Goal: Information Seeking & Learning: Learn about a topic

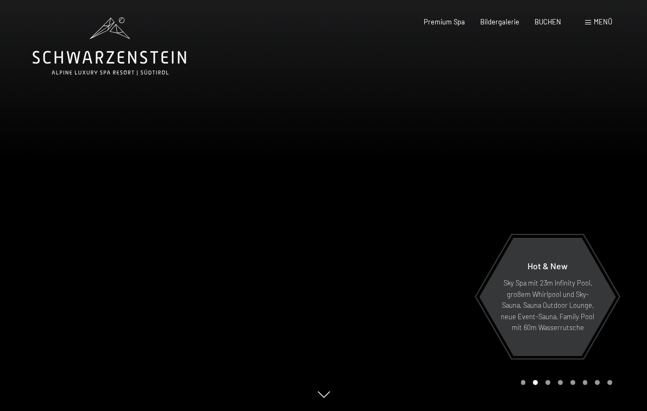
click at [590, 21] on span at bounding box center [588, 22] width 6 height 5
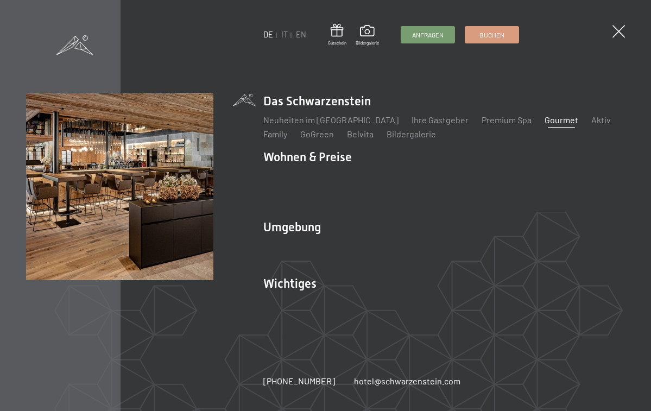
click at [545, 122] on link "Gourmet" at bounding box center [562, 120] width 34 height 10
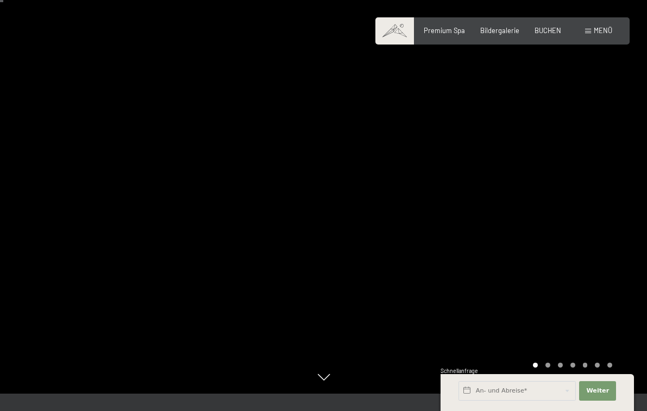
scroll to position [18, 1]
click at [535, 178] on div at bounding box center [486, 187] width 324 height 411
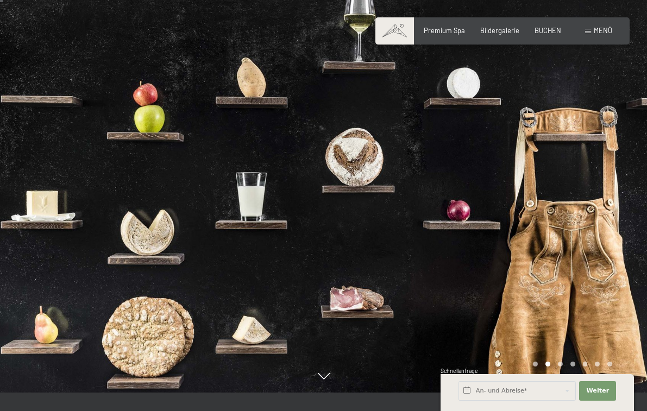
click at [528, 175] on div at bounding box center [486, 187] width 324 height 411
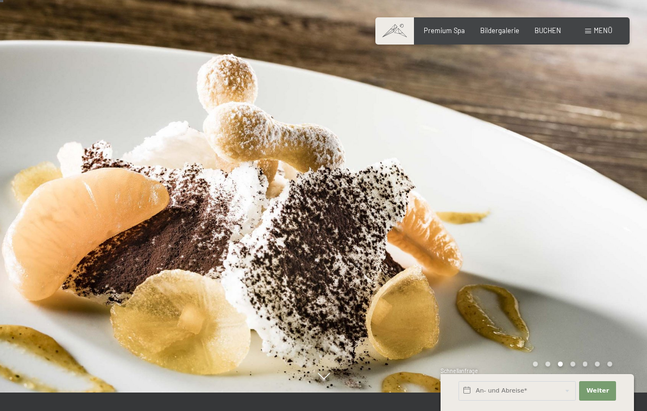
click at [528, 175] on div at bounding box center [486, 187] width 324 height 411
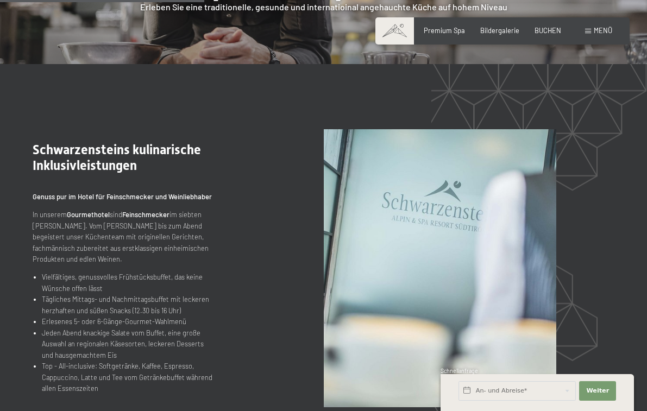
scroll to position [931, 0]
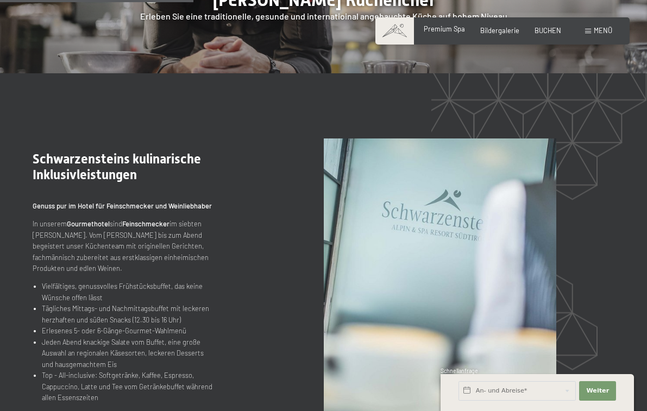
click at [447, 30] on span "Premium Spa" at bounding box center [444, 28] width 41 height 9
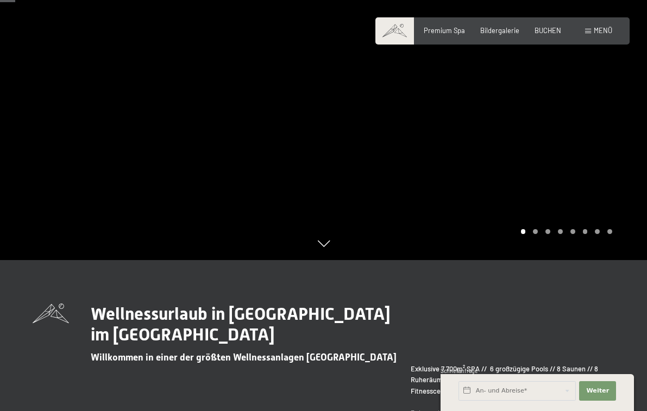
scroll to position [153, 0]
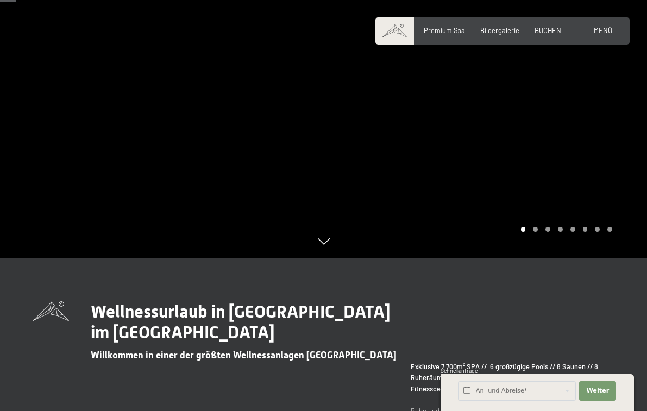
click at [558, 189] on div at bounding box center [486, 52] width 324 height 411
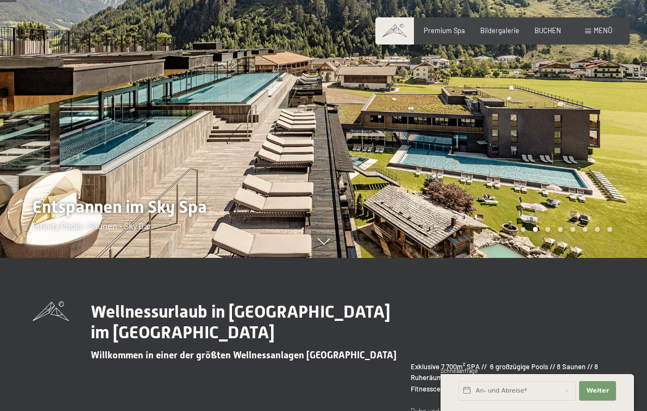
click at [558, 189] on div at bounding box center [486, 52] width 324 height 411
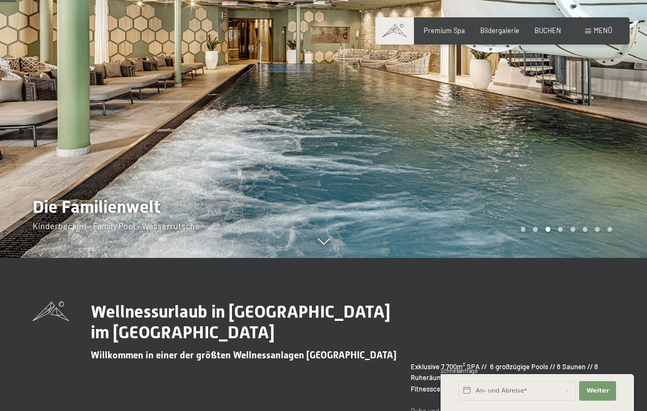
click at [558, 189] on div at bounding box center [486, 52] width 324 height 411
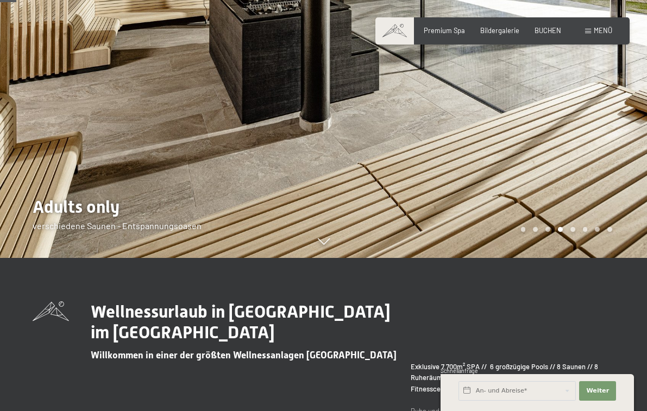
click at [558, 189] on div at bounding box center [486, 52] width 324 height 411
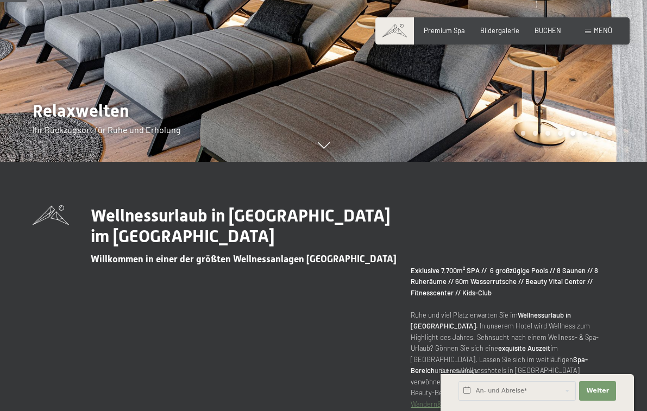
scroll to position [250, 0]
click at [595, 393] on span "Weiter" at bounding box center [597, 391] width 23 height 9
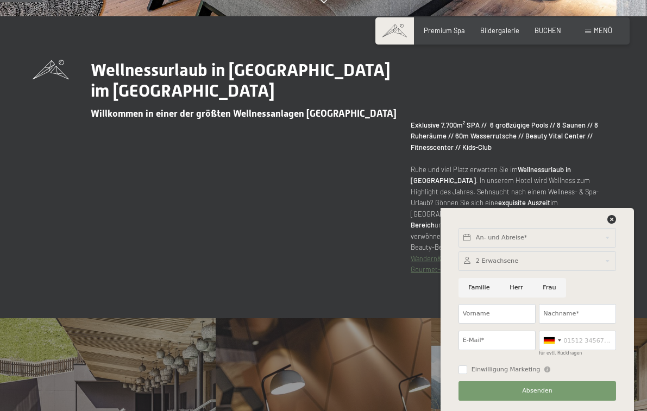
scroll to position [395, 0]
click at [613, 220] on icon at bounding box center [611, 219] width 9 height 9
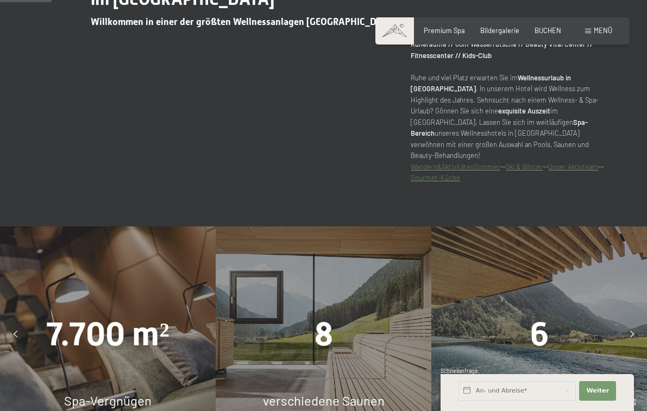
scroll to position [444, 0]
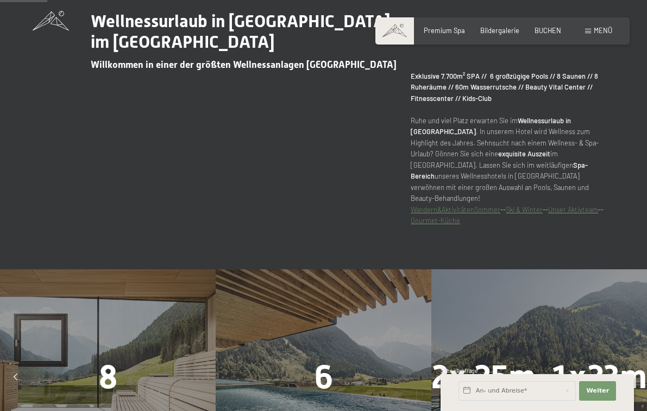
click at [393, 32] on span at bounding box center [394, 30] width 39 height 27
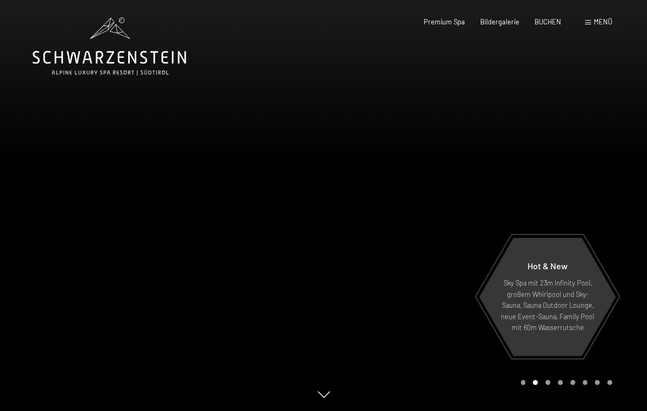
click at [590, 22] on span at bounding box center [588, 22] width 6 height 5
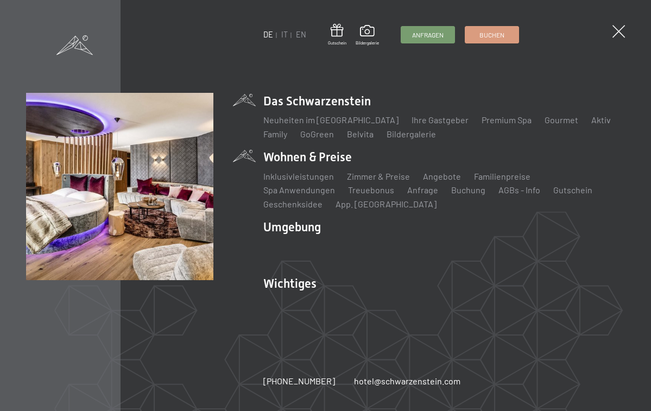
click at [312, 155] on li "Wohnen & Preise Inklusivleistungen Zimmer & Preise Liste Angebote Liste Familie…" at bounding box center [444, 179] width 362 height 61
click at [298, 160] on li "Wohnen & Preise Inklusivleistungen Zimmer & Preise Liste Angebote Liste Familie…" at bounding box center [444, 179] width 362 height 61
click at [359, 178] on link "Zimmer & Preise" at bounding box center [378, 176] width 63 height 10
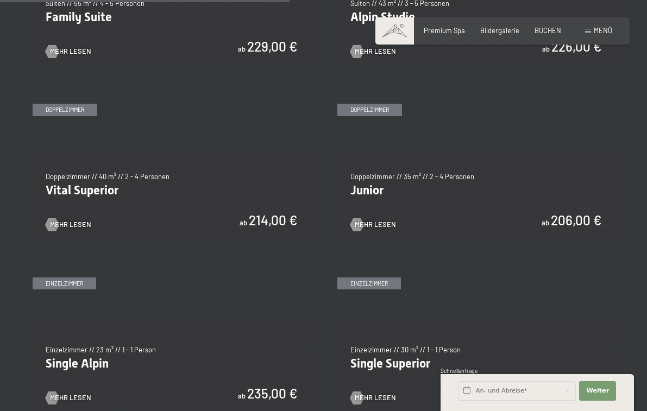
scroll to position [1178, 0]
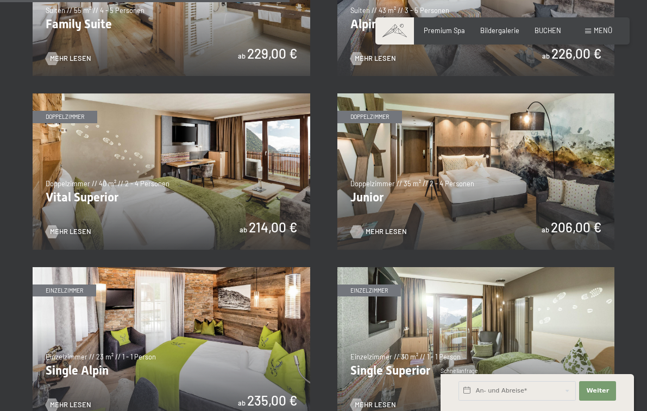
click at [360, 225] on div at bounding box center [357, 231] width 8 height 13
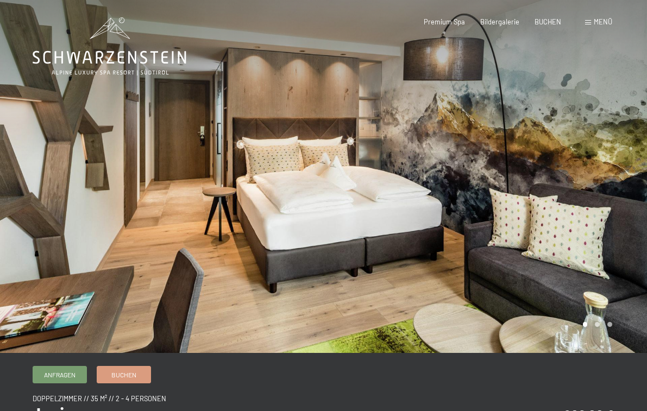
click at [568, 216] on div at bounding box center [486, 176] width 324 height 353
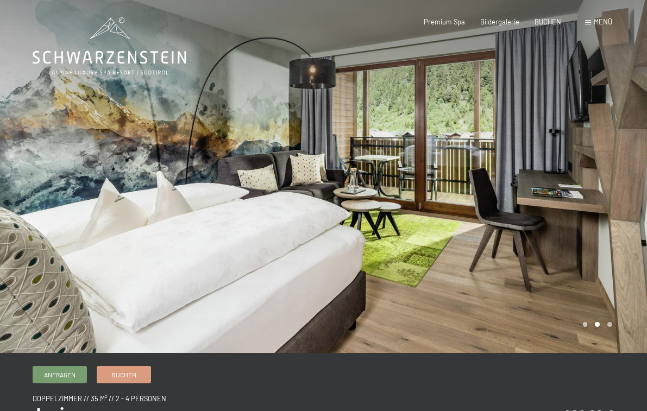
click at [568, 216] on div at bounding box center [486, 176] width 324 height 353
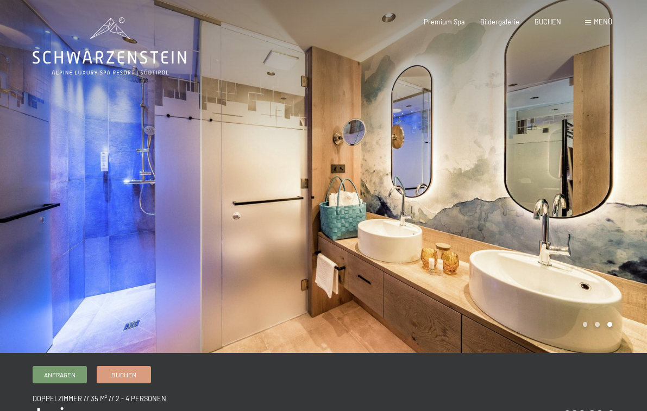
click at [568, 216] on div at bounding box center [486, 176] width 324 height 353
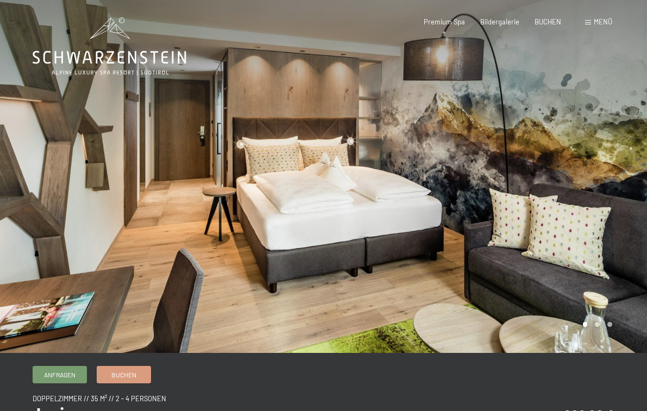
click at [568, 216] on div at bounding box center [486, 176] width 324 height 353
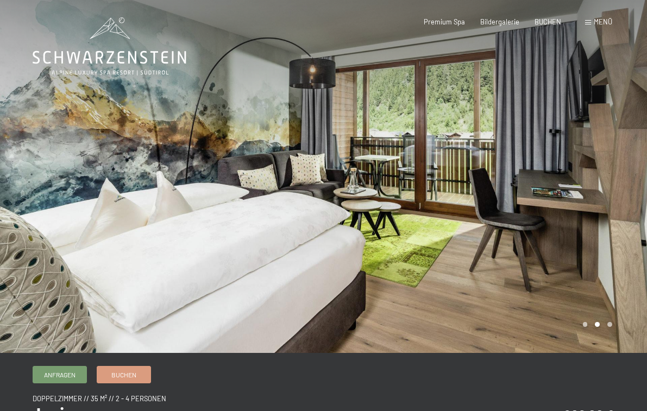
click at [568, 216] on div at bounding box center [486, 176] width 324 height 353
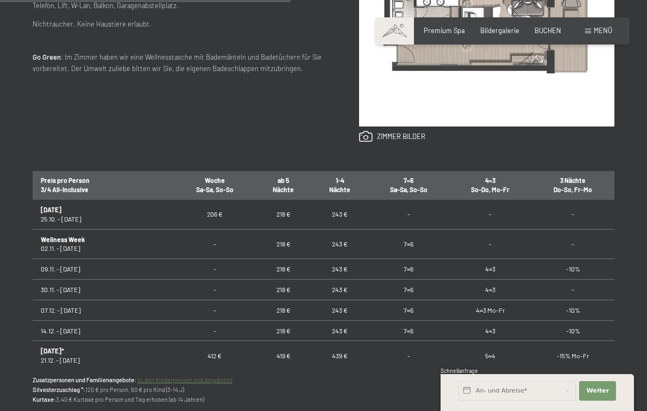
scroll to position [532, 0]
